Goal: Navigation & Orientation: Understand site structure

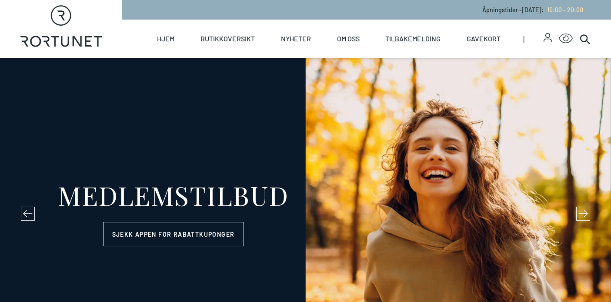
select select "NO"
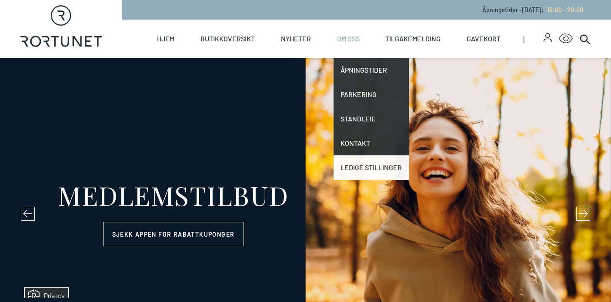
click at [355, 170] on link "Ledige stillinger" at bounding box center [371, 167] width 75 height 24
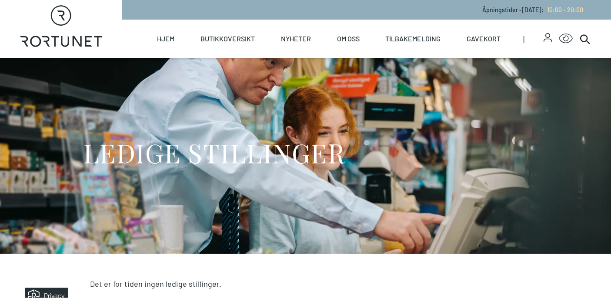
click at [304, 137] on h1 "LEDIGE STILLINGER" at bounding box center [214, 152] width 262 height 33
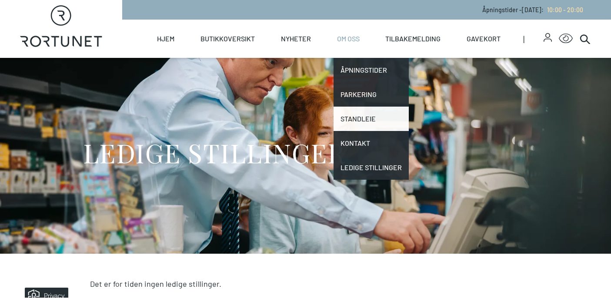
click at [343, 120] on link "Standleie" at bounding box center [371, 119] width 75 height 24
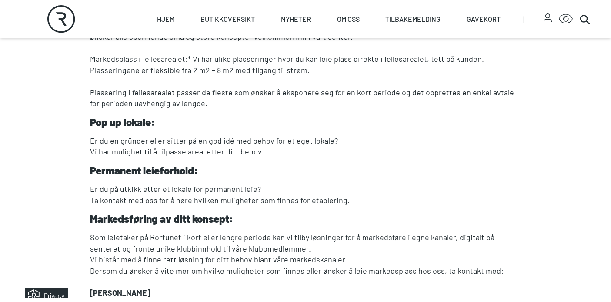
scroll to position [317, 0]
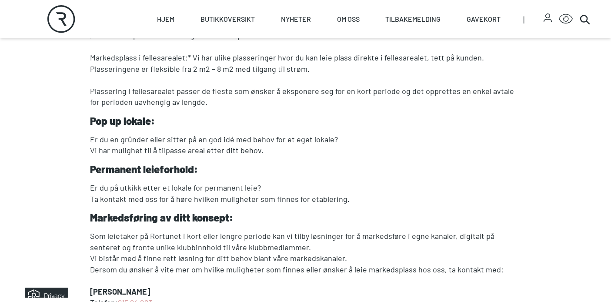
click at [268, 151] on p "Vi har mulighet til å tilpasse areal etter ditt behov." at bounding box center [306, 150] width 432 height 11
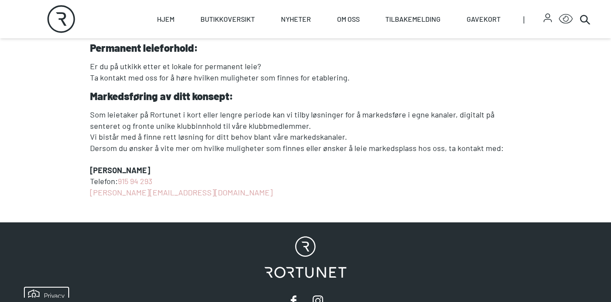
scroll to position [439, 0]
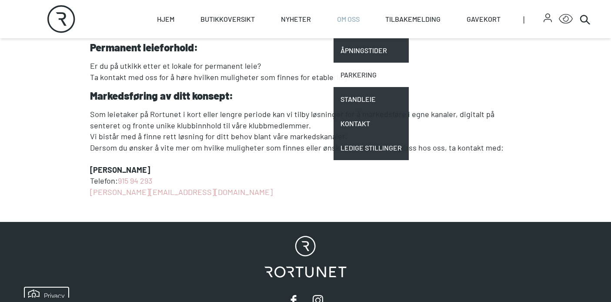
click at [355, 75] on link "Parkering" at bounding box center [371, 75] width 75 height 24
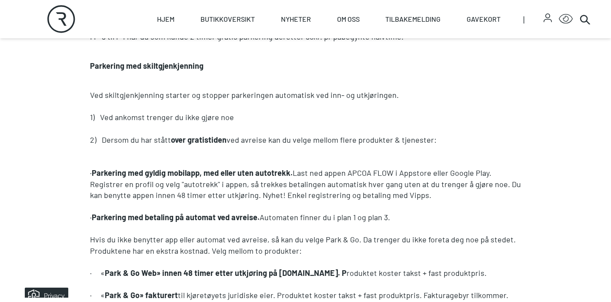
scroll to position [582, 0]
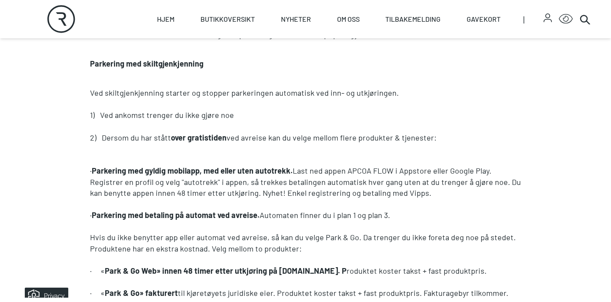
click at [349, 88] on p "Ved skiltgjenkjenning starter og stopper parkeringen automatisk ved inn- og utk…" at bounding box center [306, 92] width 432 height 11
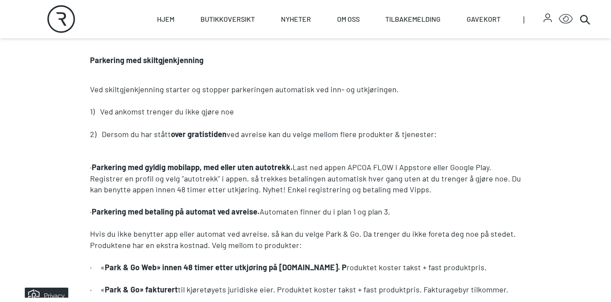
scroll to position [588, 0]
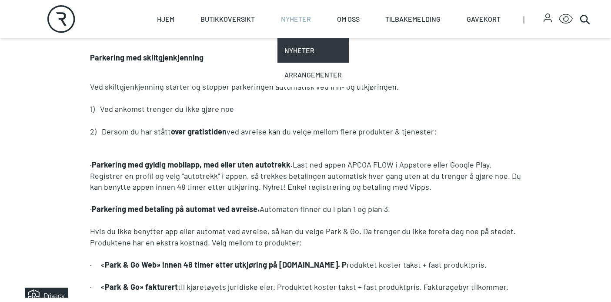
click at [304, 67] on link "Arrangementer" at bounding box center [313, 75] width 71 height 24
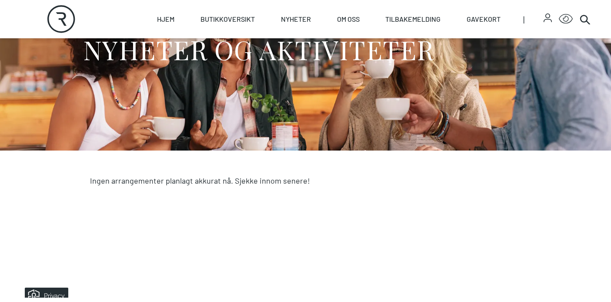
scroll to position [134, 0]
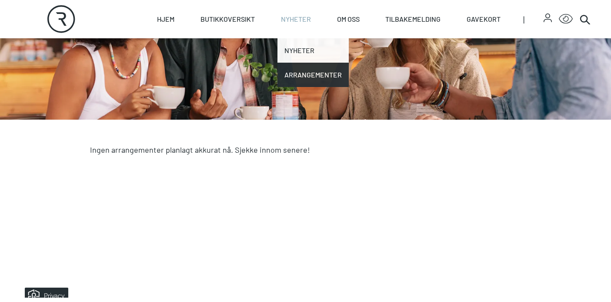
click at [301, 46] on link "Nyheter" at bounding box center [313, 50] width 71 height 24
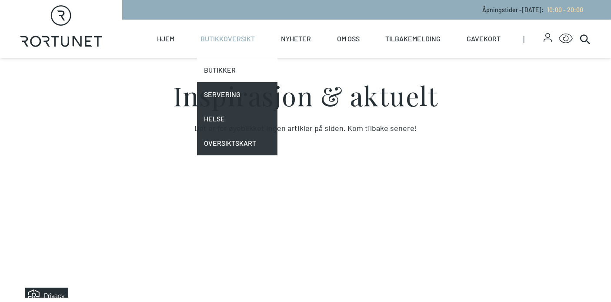
click at [215, 74] on link "Butikker" at bounding box center [237, 70] width 80 height 24
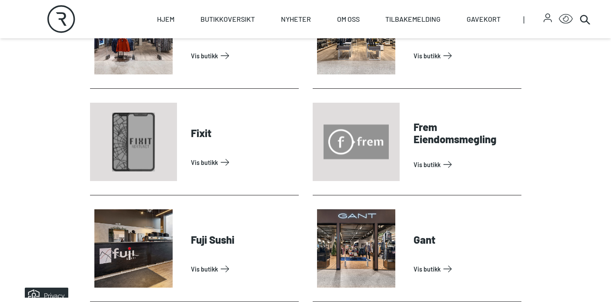
scroll to position [639, 0]
